Goal: Information Seeking & Learning: Learn about a topic

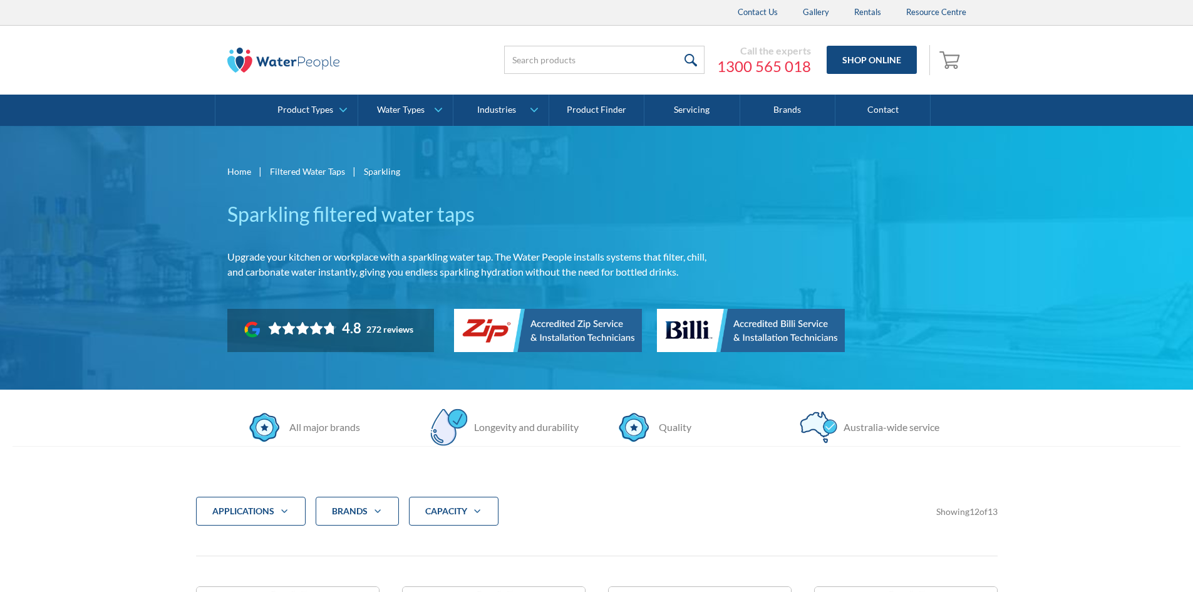
click at [334, 208] on h1 "Sparkling filtered water taps" at bounding box center [467, 214] width 481 height 30
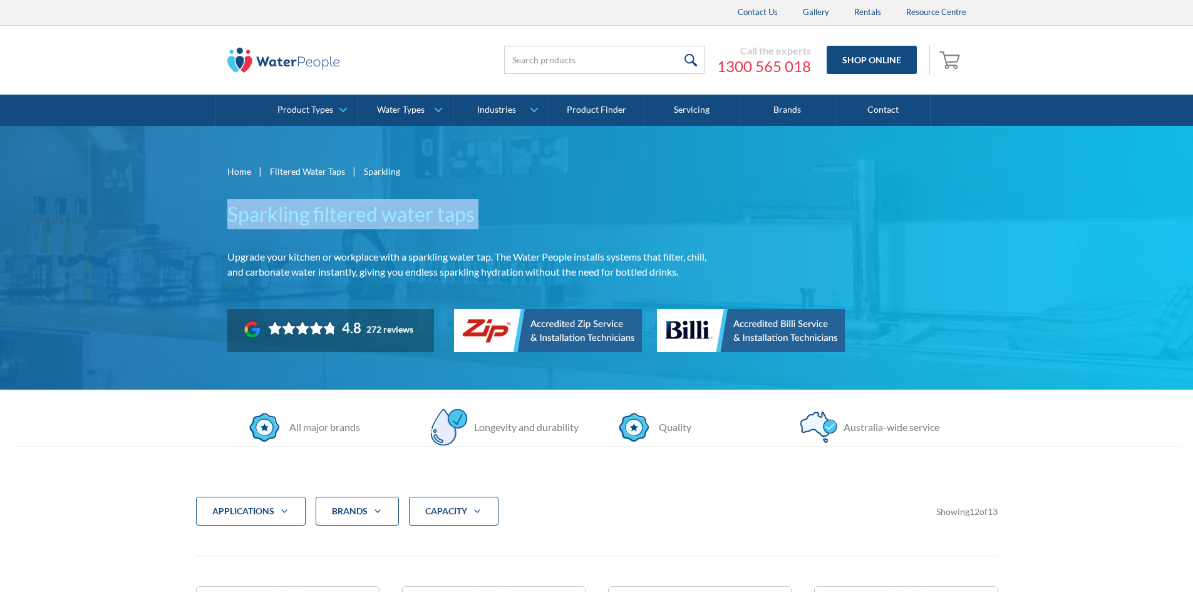
click at [334, 208] on h1 "Sparkling filtered water taps" at bounding box center [467, 214] width 481 height 30
copy h1 "Sparkling filtered water taps"
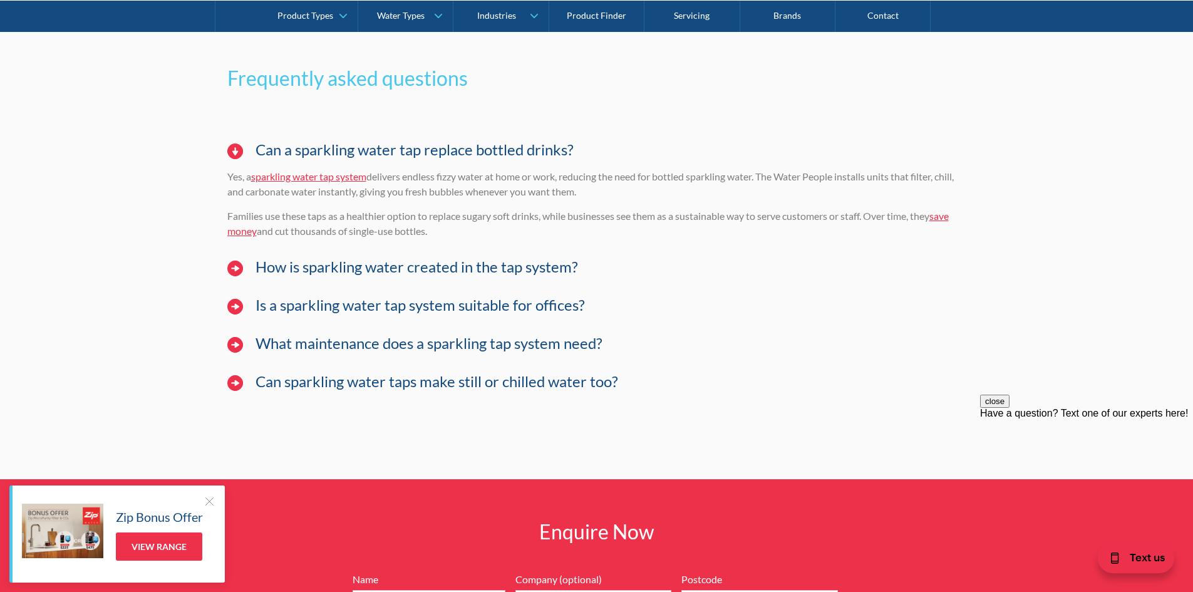
scroll to position [8308, 0]
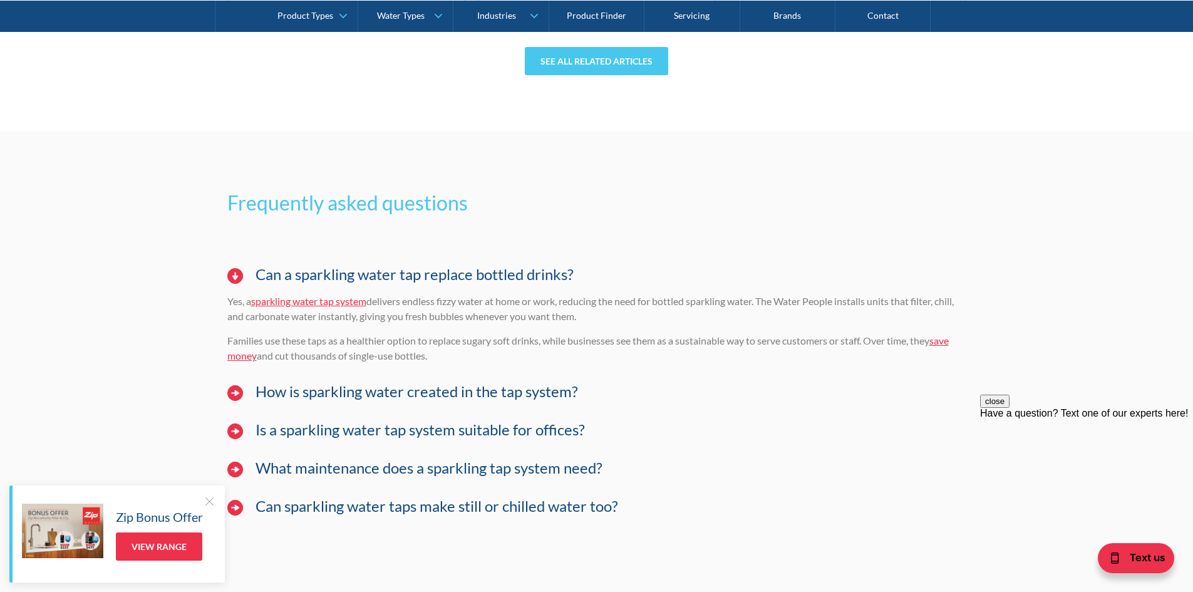
click at [343, 383] on h3 "How is sparkling water created in the tap system?" at bounding box center [416, 392] width 322 height 18
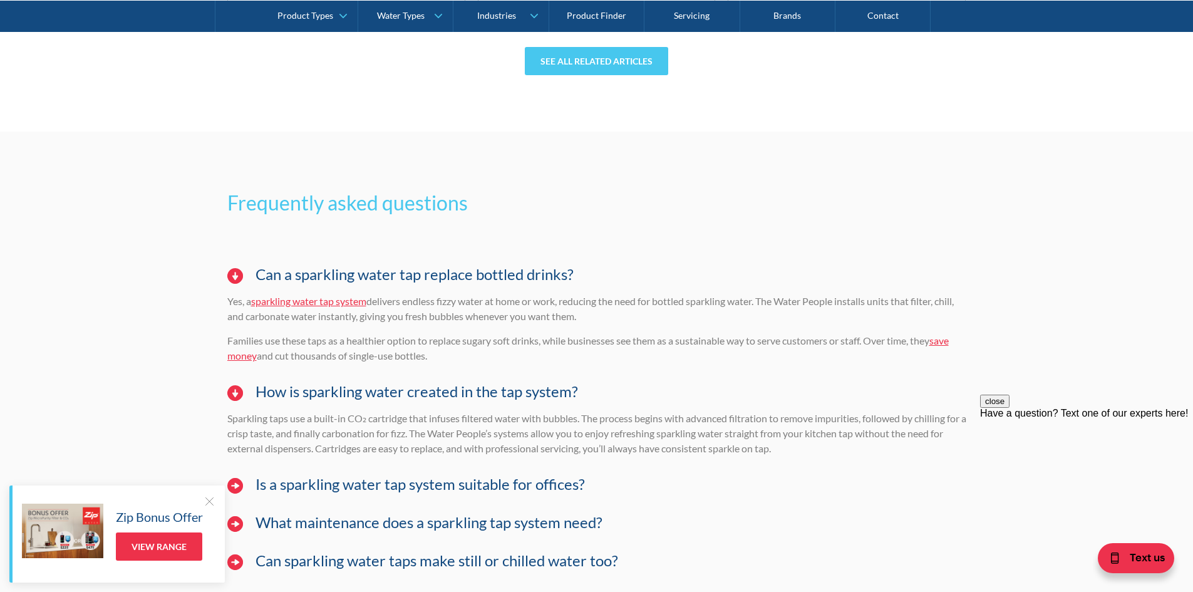
click at [339, 480] on div "Is a sparkling water tap system suitable for offices?" at bounding box center [596, 490] width 751 height 51
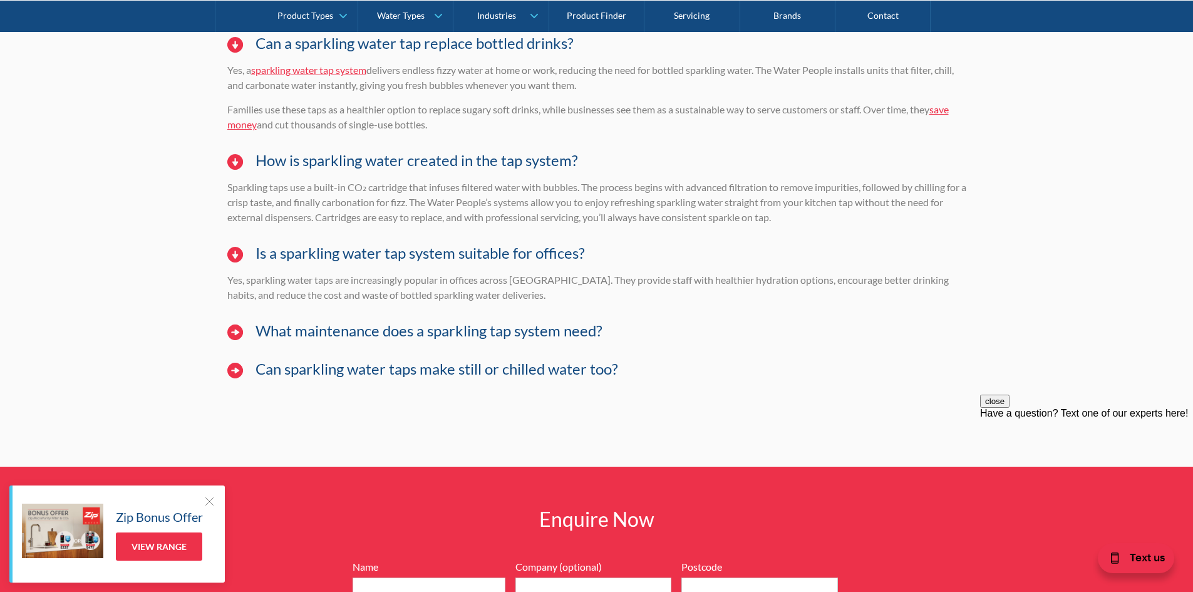
scroll to position [8559, 0]
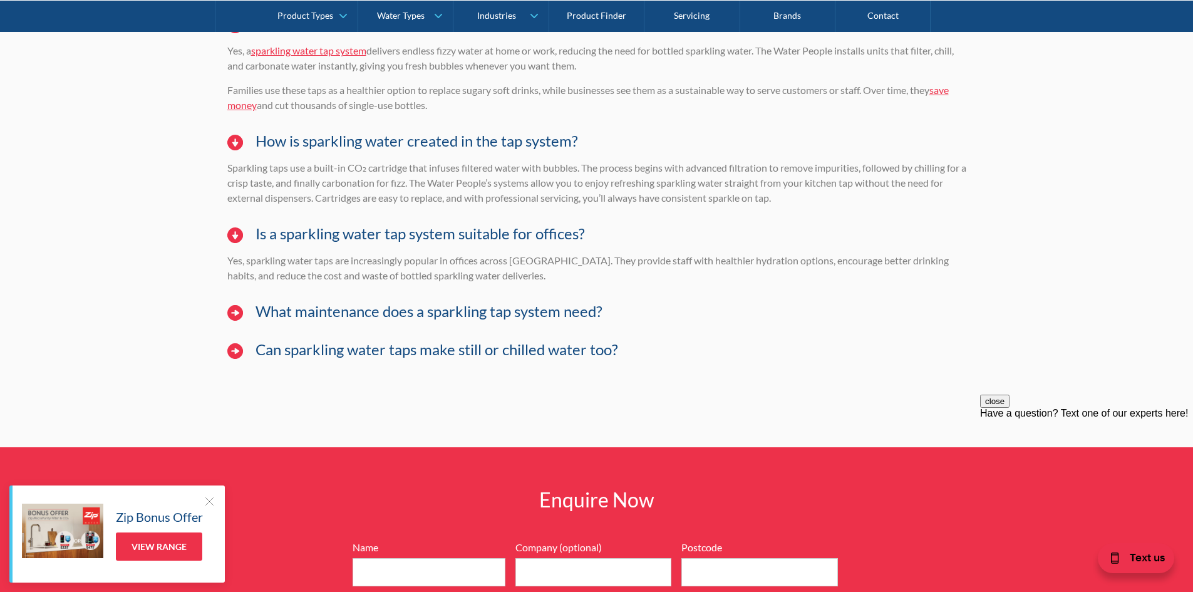
click at [361, 292] on div "What maintenance does a sparkling tap system need?" at bounding box center [596, 317] width 751 height 51
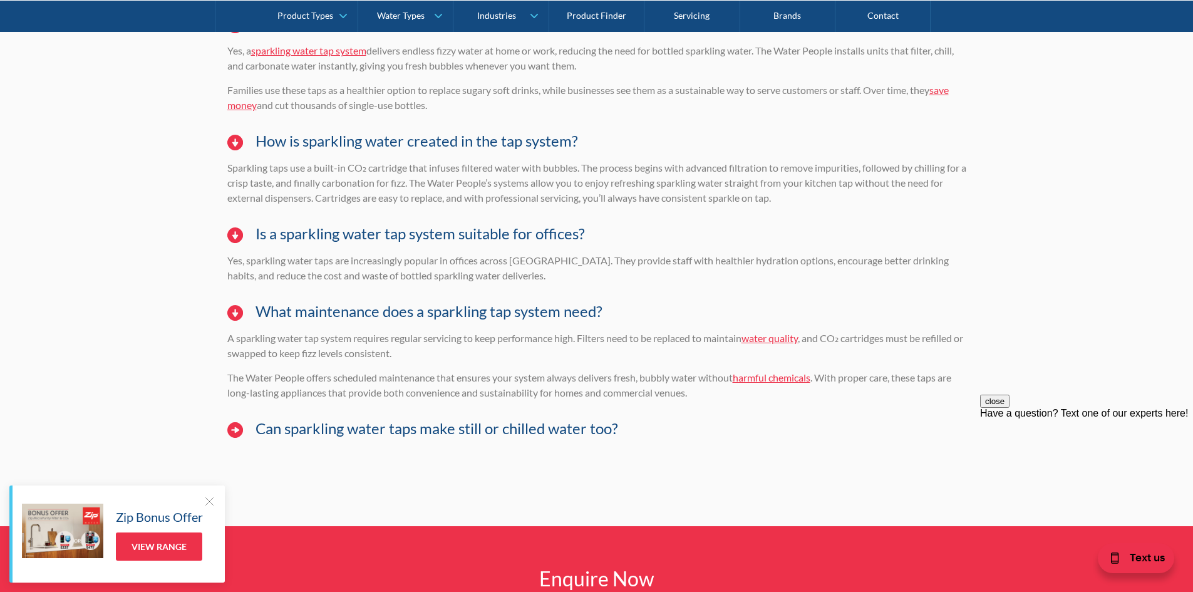
click at [272, 420] on h3 "Can sparkling water taps make still or chilled water too?" at bounding box center [436, 429] width 363 height 18
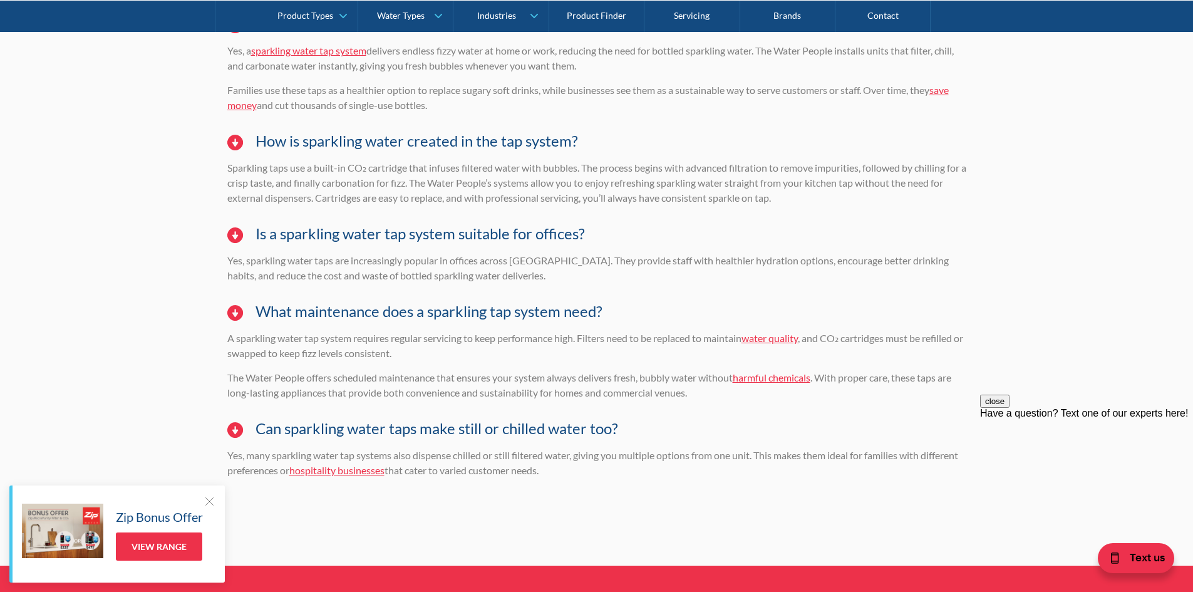
click at [367, 464] on link "hospitality businesses" at bounding box center [336, 470] width 95 height 12
